Goal: Task Accomplishment & Management: Manage account settings

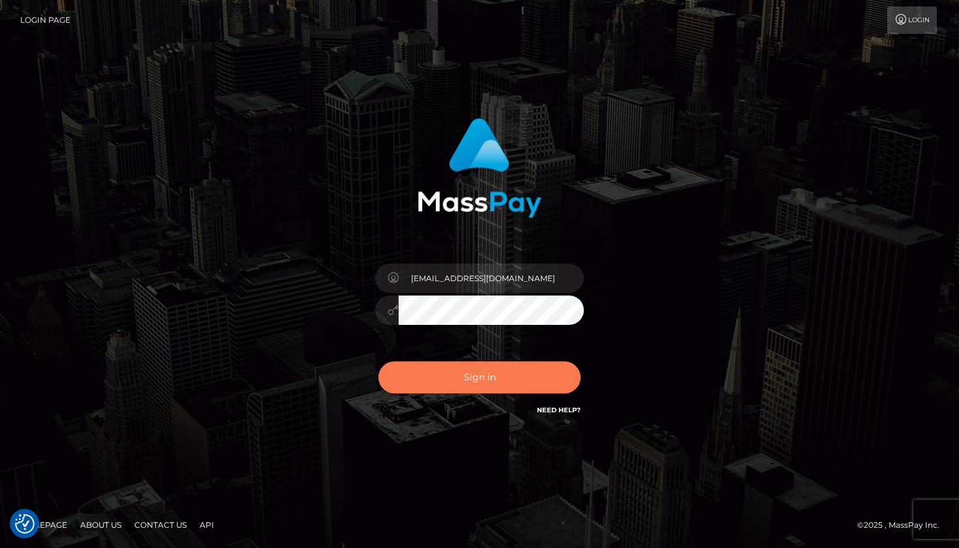
click at [476, 375] on button "Sign in" at bounding box center [480, 378] width 202 height 32
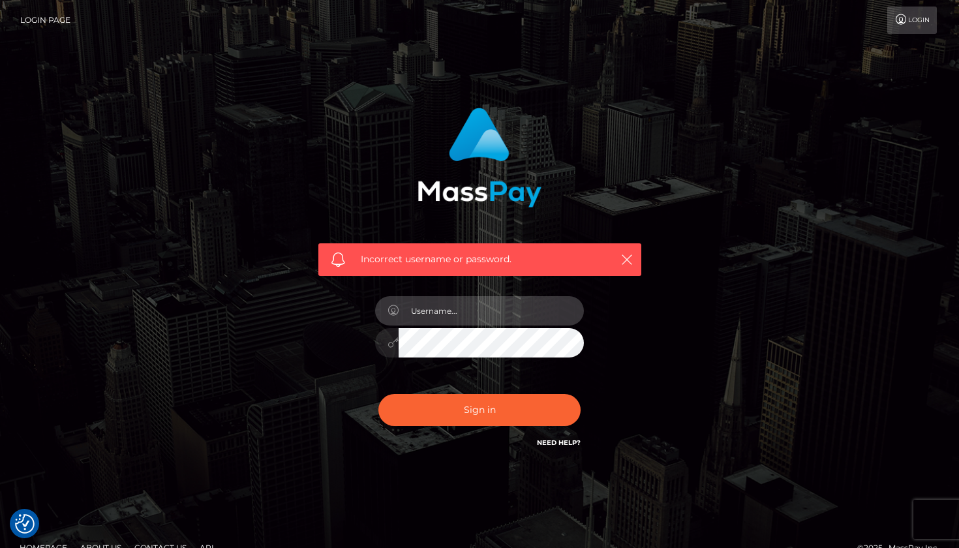
click at [563, 311] on input "text" at bounding box center [491, 310] width 185 height 29
type input "[EMAIL_ADDRESS][DOMAIN_NAME]"
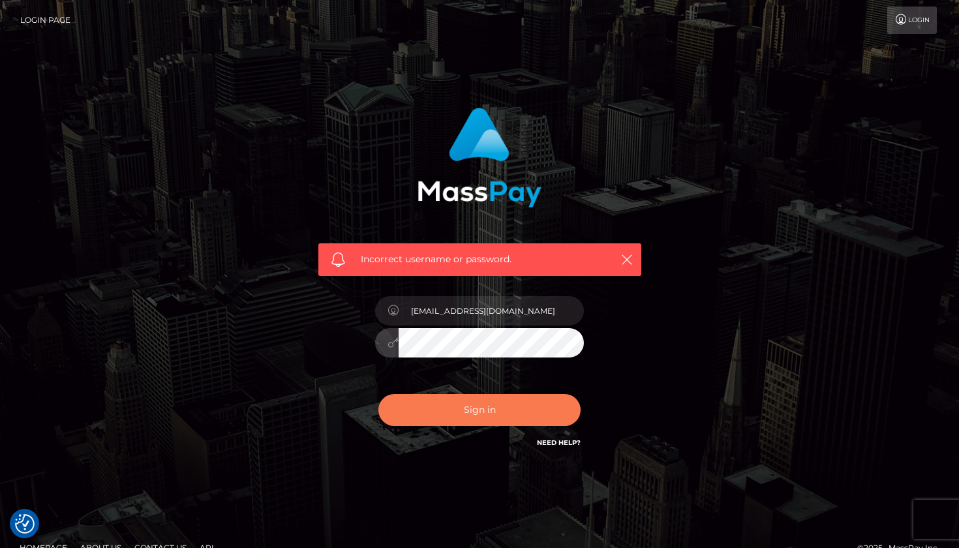
click at [544, 407] on button "Sign in" at bounding box center [480, 410] width 202 height 32
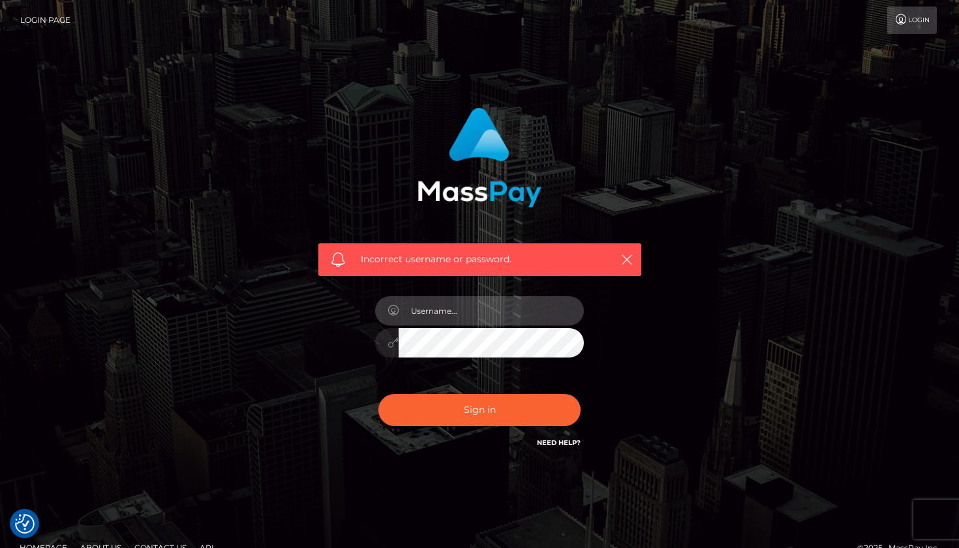
type input "[EMAIL_ADDRESS][DOMAIN_NAME]"
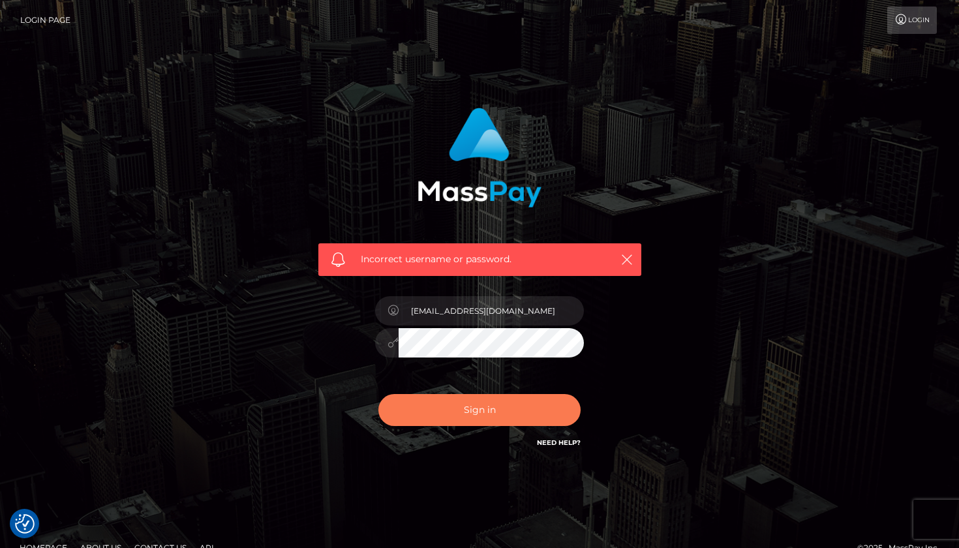
click at [510, 405] on button "Sign in" at bounding box center [480, 410] width 202 height 32
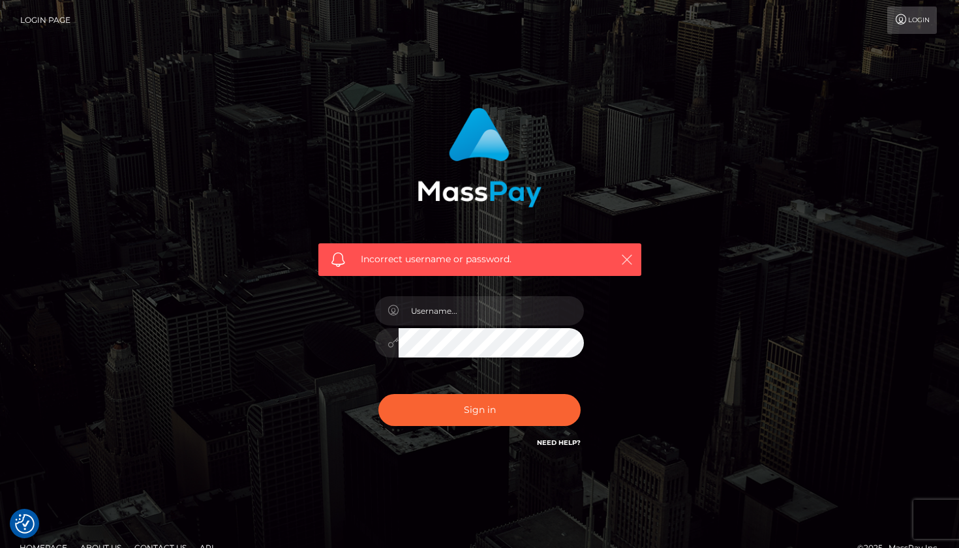
click at [628, 259] on icon "button" at bounding box center [627, 259] width 13 height 13
click at [552, 440] on link "Need Help?" at bounding box center [559, 443] width 44 height 8
click at [470, 257] on span "Incorrect username or password." at bounding box center [480, 260] width 238 height 14
drag, startPoint x: 889, startPoint y: 1, endPoint x: 629, endPoint y: 257, distance: 364.6
click at [629, 257] on icon "button" at bounding box center [627, 259] width 13 height 13
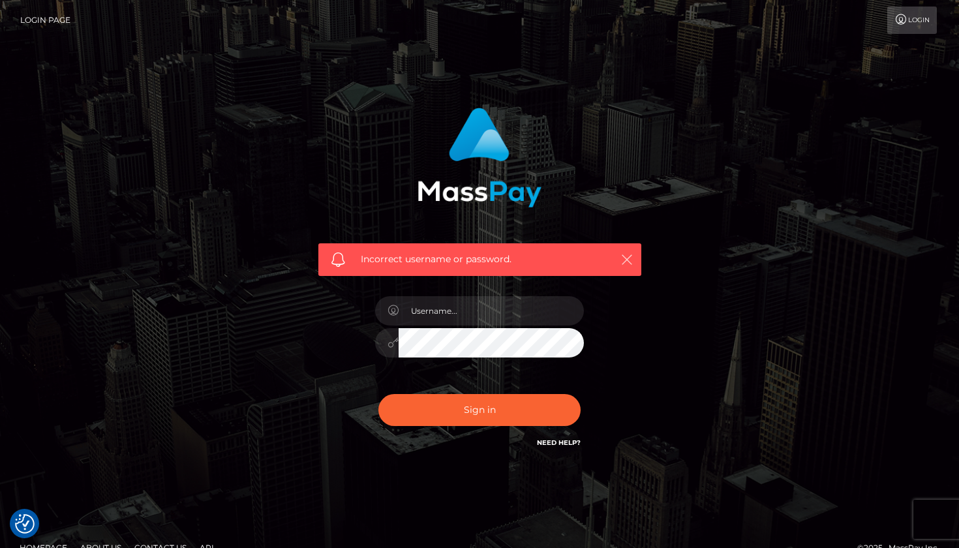
drag, startPoint x: 629, startPoint y: 257, endPoint x: 621, endPoint y: 257, distance: 7.8
click at [621, 257] on icon "button" at bounding box center [627, 259] width 13 height 13
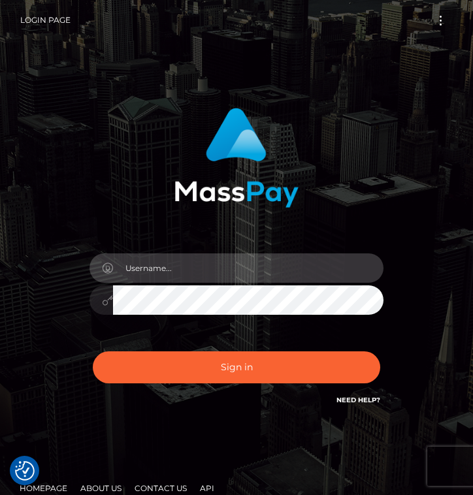
type input "mb9yy6nk9y@privaterelay.appleid.com"
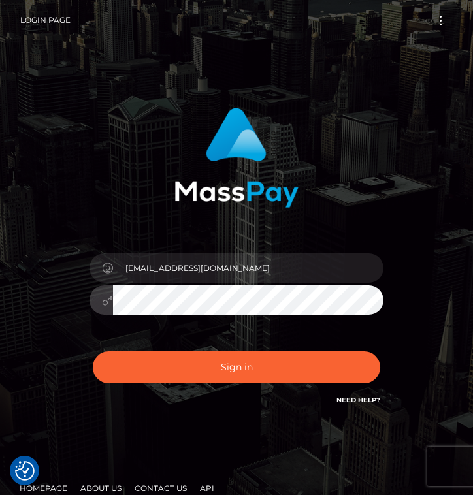
click at [236, 367] on button "Sign in" at bounding box center [236, 367] width 287 height 32
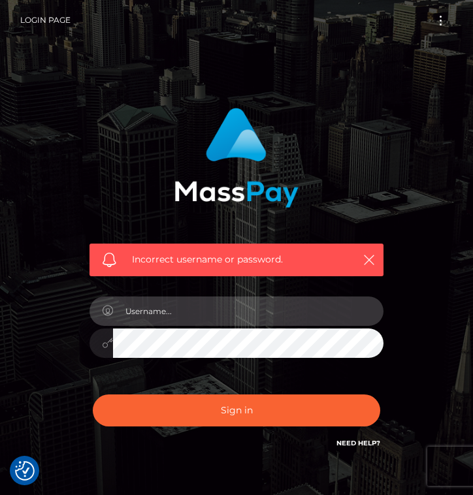
type input "mb9yy6nk9y@privaterelay.appleid.com"
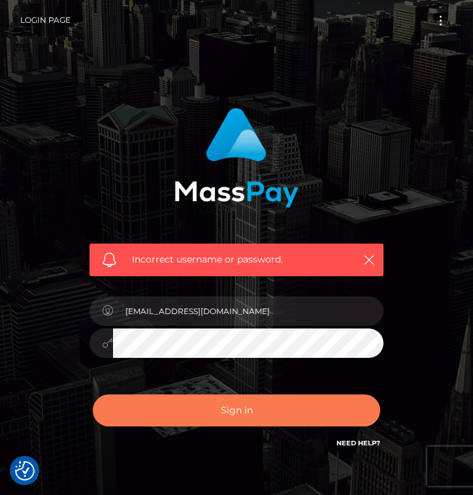
click at [347, 414] on button "Sign in" at bounding box center [236, 410] width 287 height 32
